Goal: Task Accomplishment & Management: Manage account settings

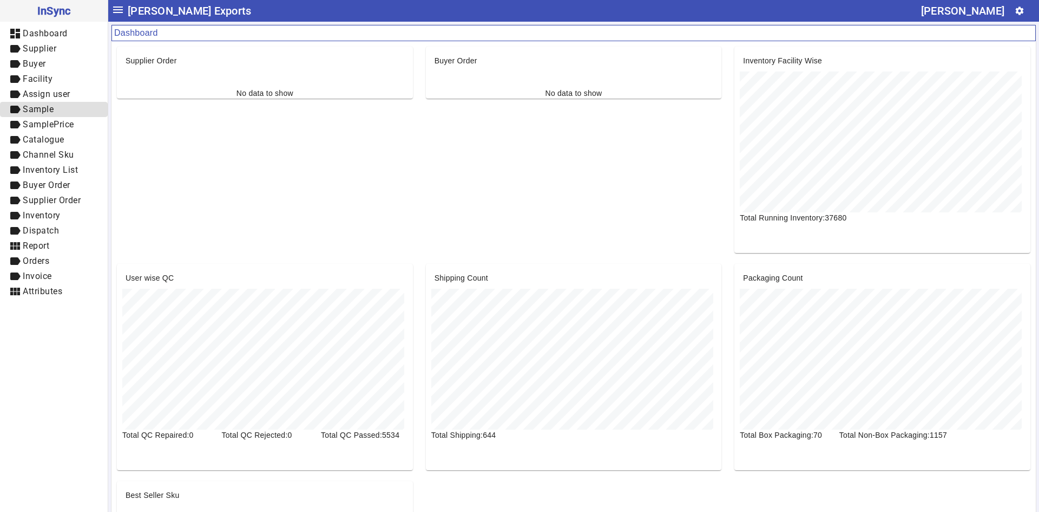
click at [0, 102] on link "label Sample" at bounding box center [54, 109] width 108 height 15
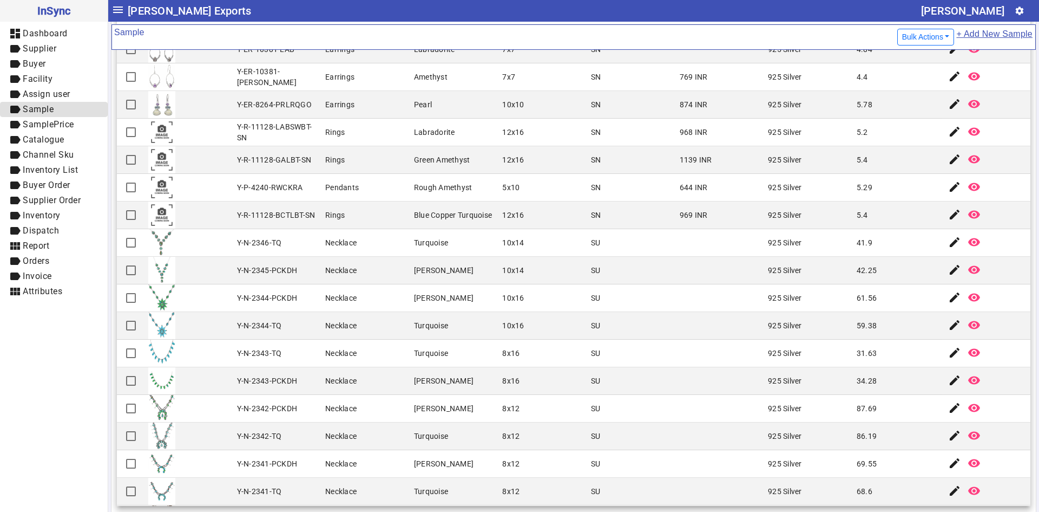
scroll to position [217, 0]
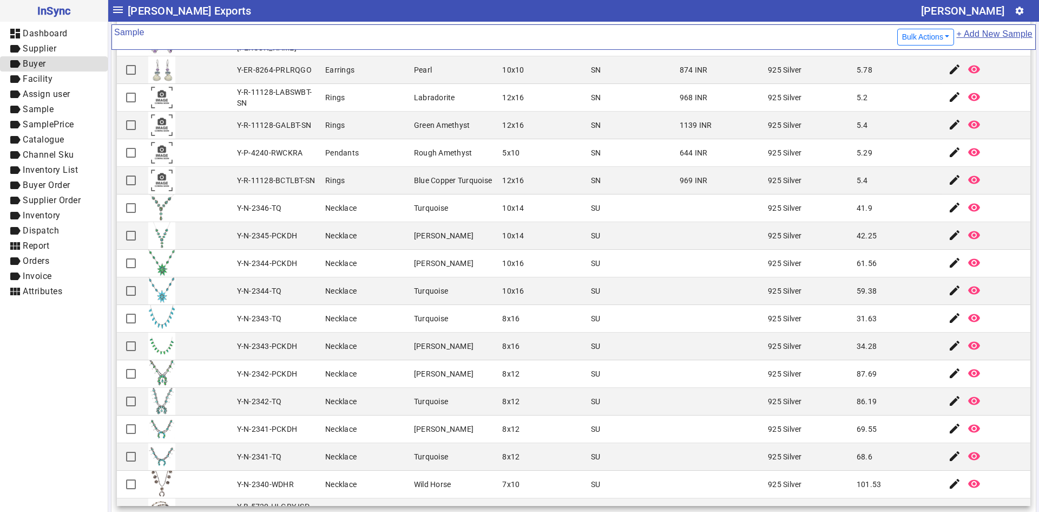
click at [45, 61] on span "Buyer" at bounding box center [34, 63] width 23 height 10
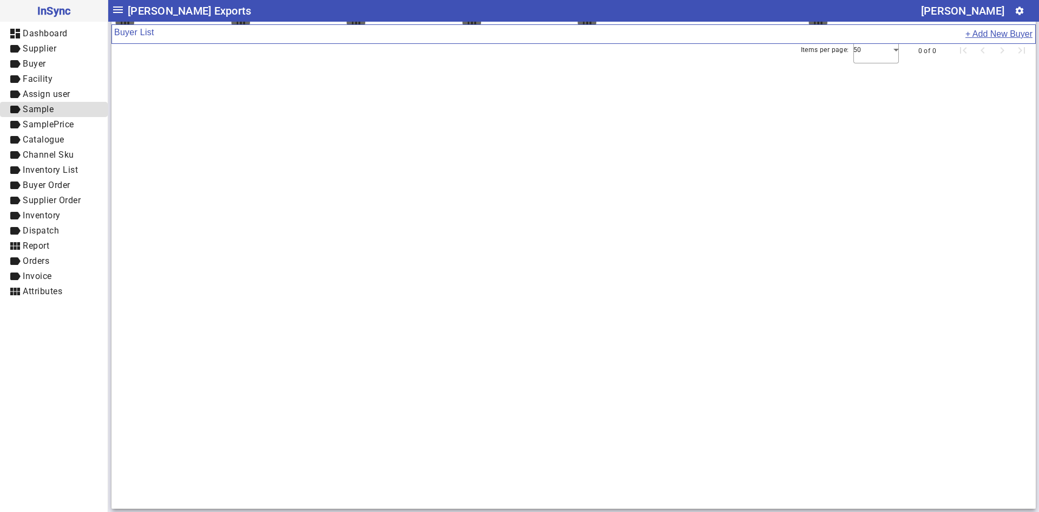
click at [53, 110] on span "Sample" at bounding box center [38, 109] width 31 height 10
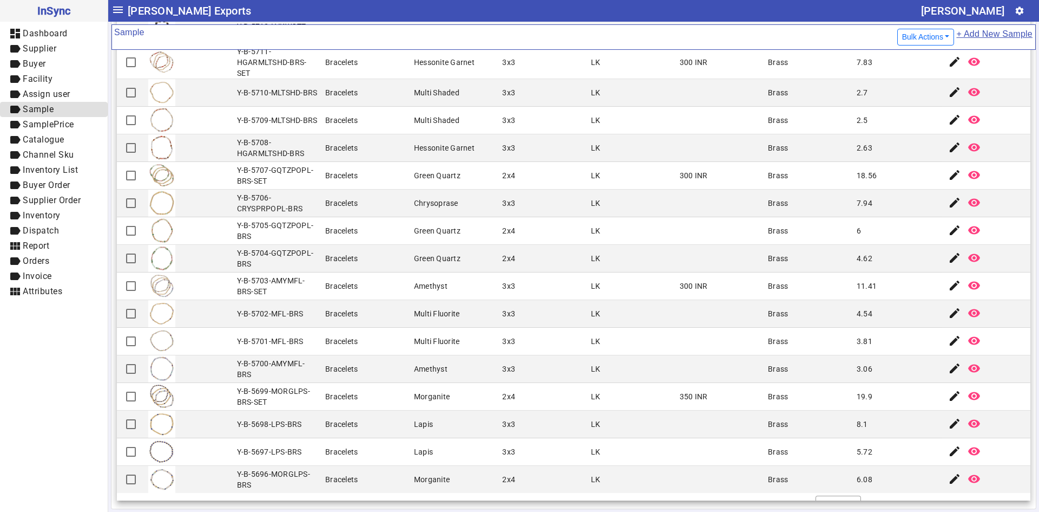
scroll to position [934, 0]
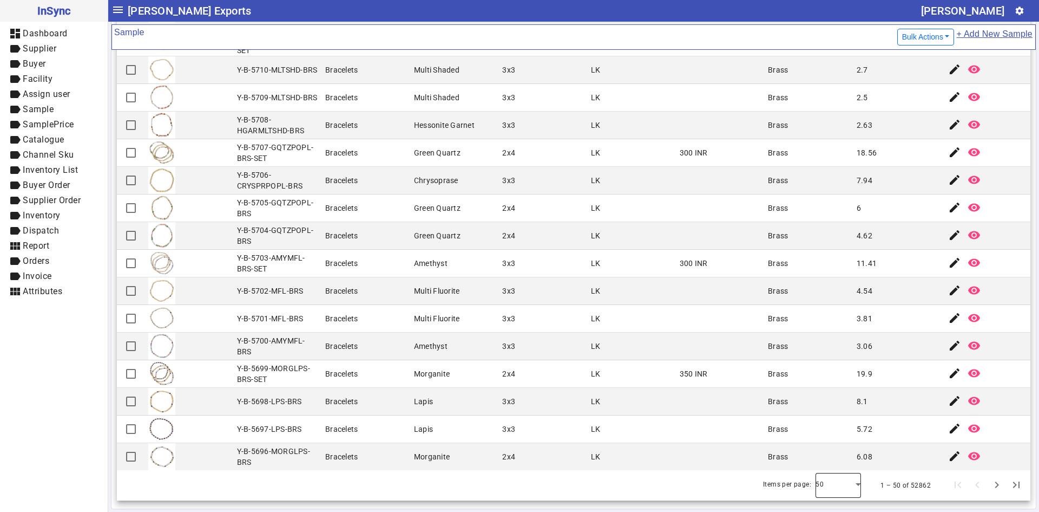
click at [830, 489] on div at bounding box center [838, 485] width 45 height 26
click at [829, 454] on mat-option "100" at bounding box center [823, 455] width 45 height 26
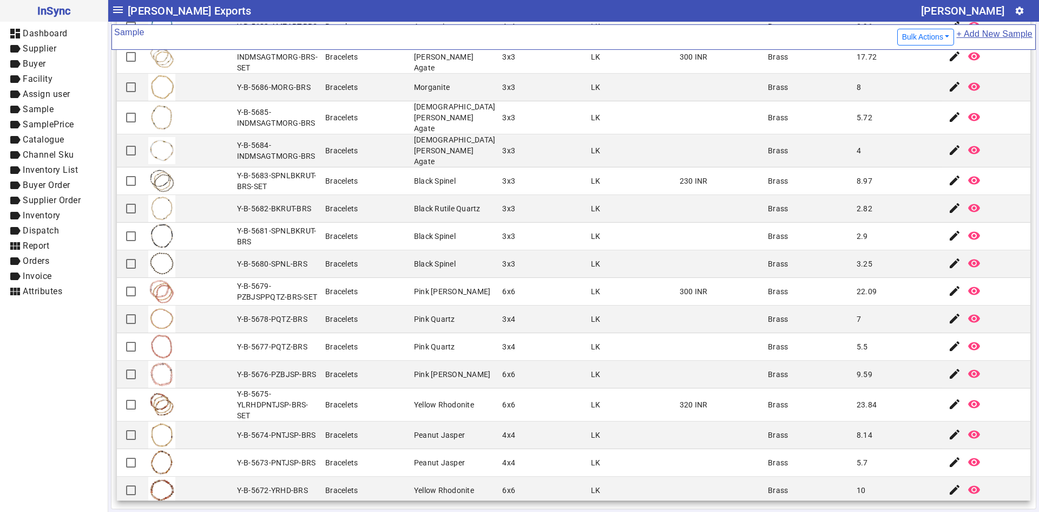
scroll to position [1765, 0]
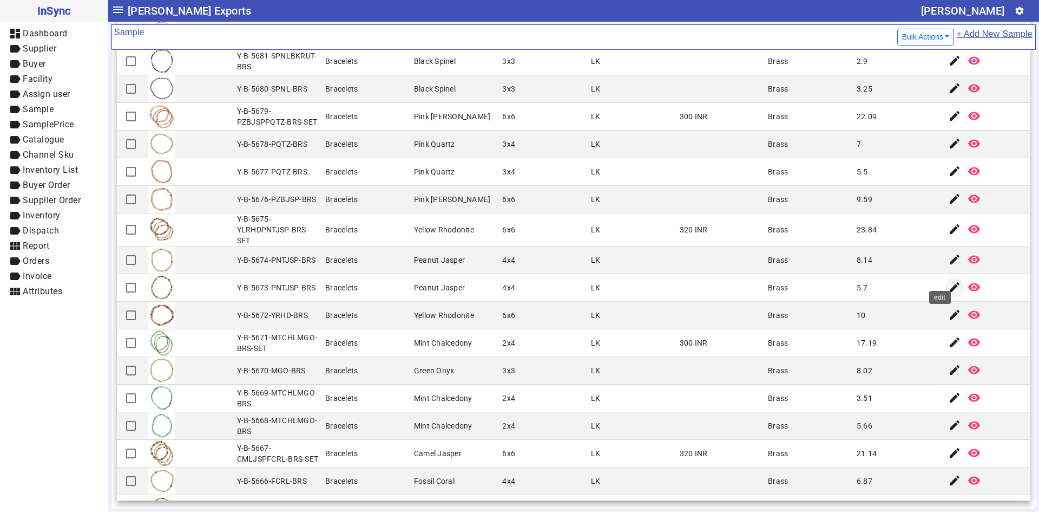
click at [948, 280] on mat-icon "edit" at bounding box center [954, 286] width 13 height 13
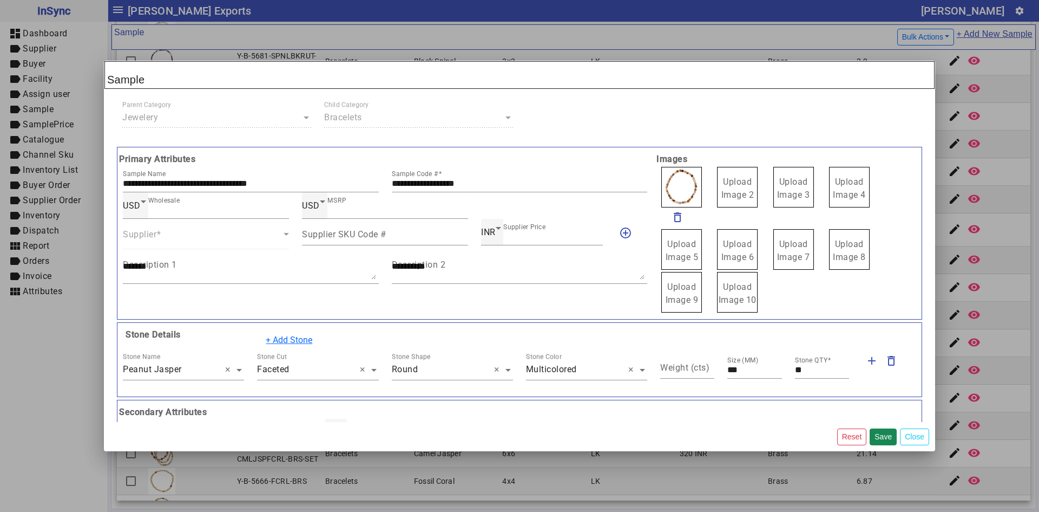
click at [734, 195] on span "Upload Image 2" at bounding box center [738, 187] width 33 height 23
click at [0, 0] on input "Upload Image 2" at bounding box center [0, 0] width 0 height 0
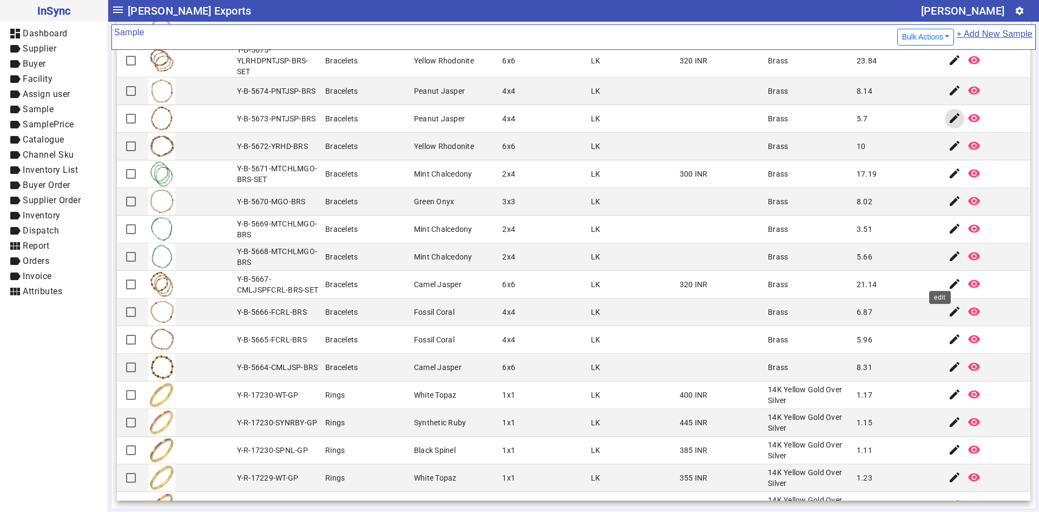
scroll to position [1928, 0]
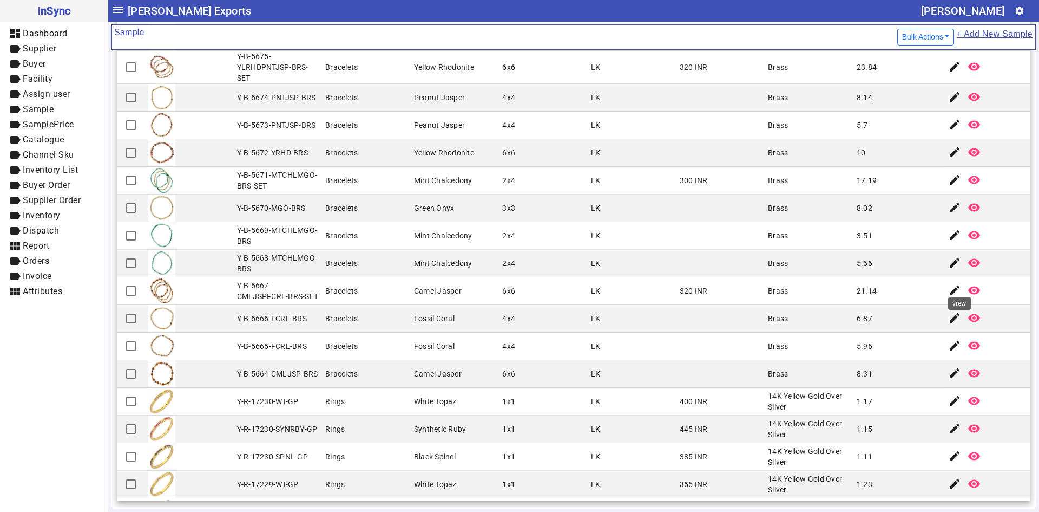
click at [985, 280] on mat-cell "edit remove_red_eye" at bounding box center [986, 291] width 89 height 28
